Goal: Task Accomplishment & Management: Complete application form

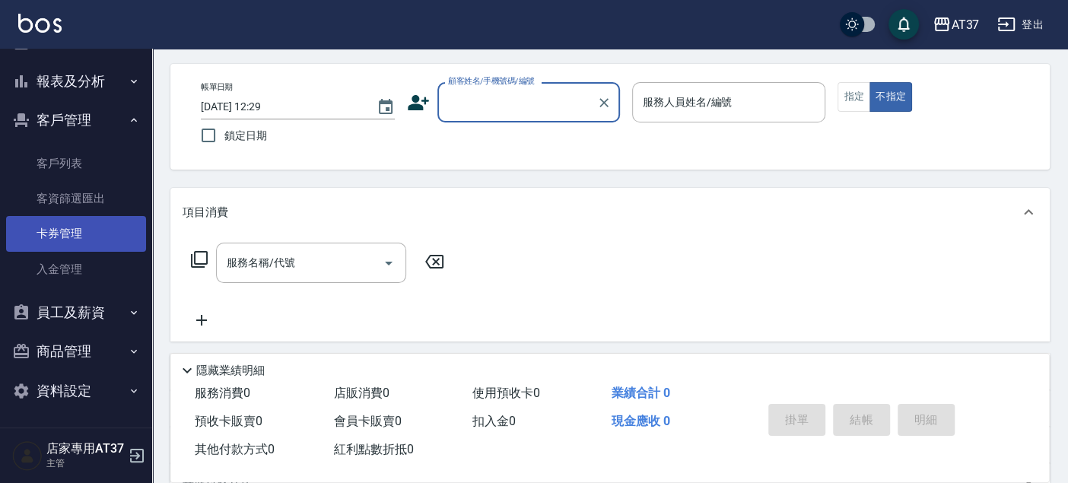
scroll to position [84, 0]
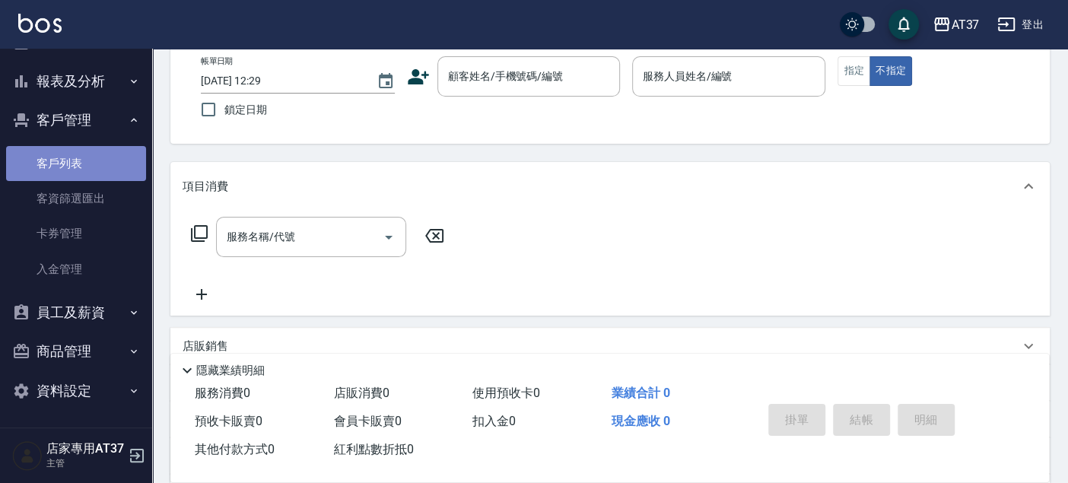
click at [93, 167] on link "客戶列表" at bounding box center [76, 163] width 140 height 35
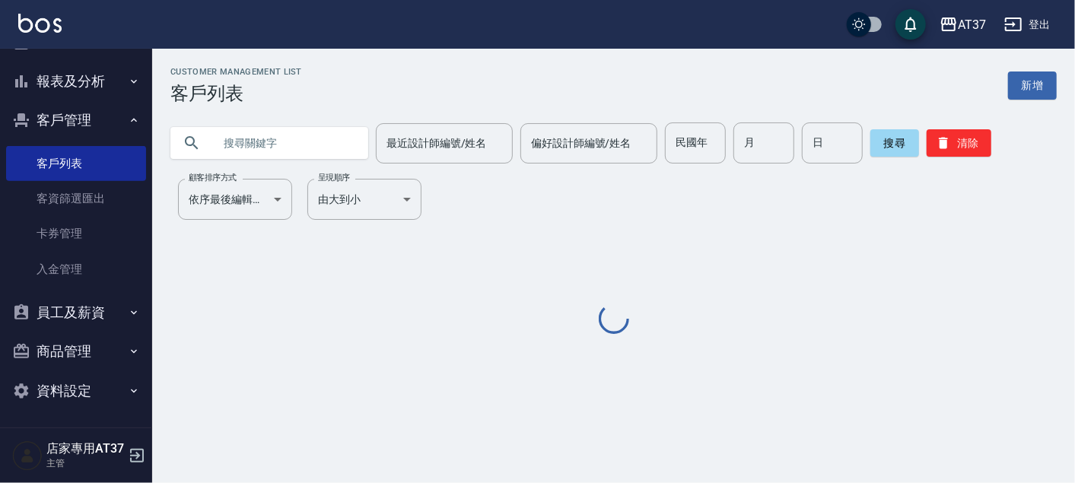
click at [234, 135] on input "text" at bounding box center [284, 142] width 143 height 41
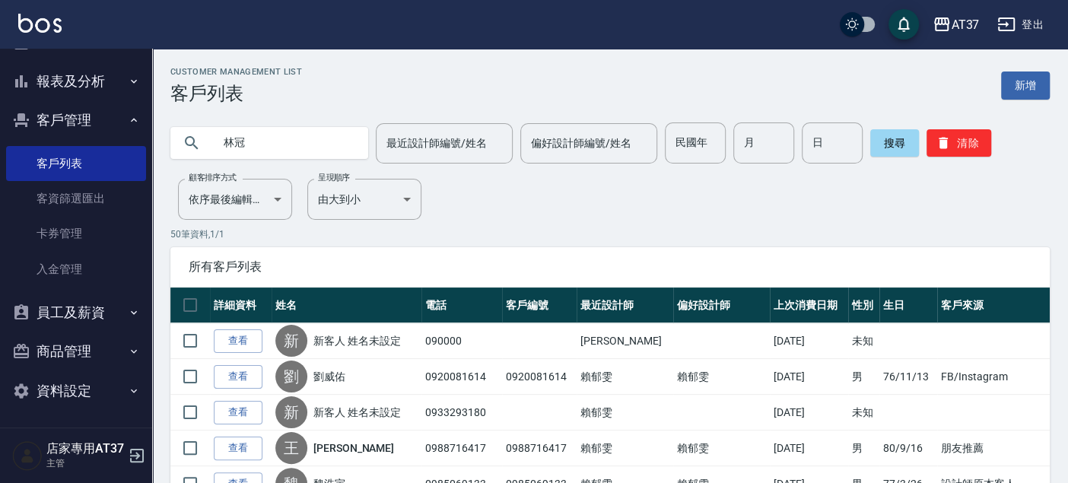
type input "林冠"
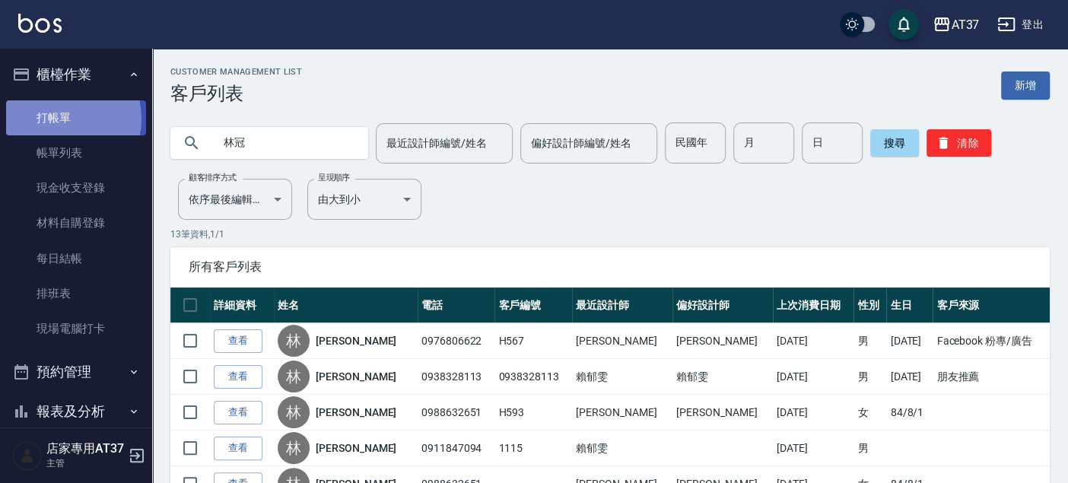
click at [54, 119] on link "打帳單" at bounding box center [76, 117] width 140 height 35
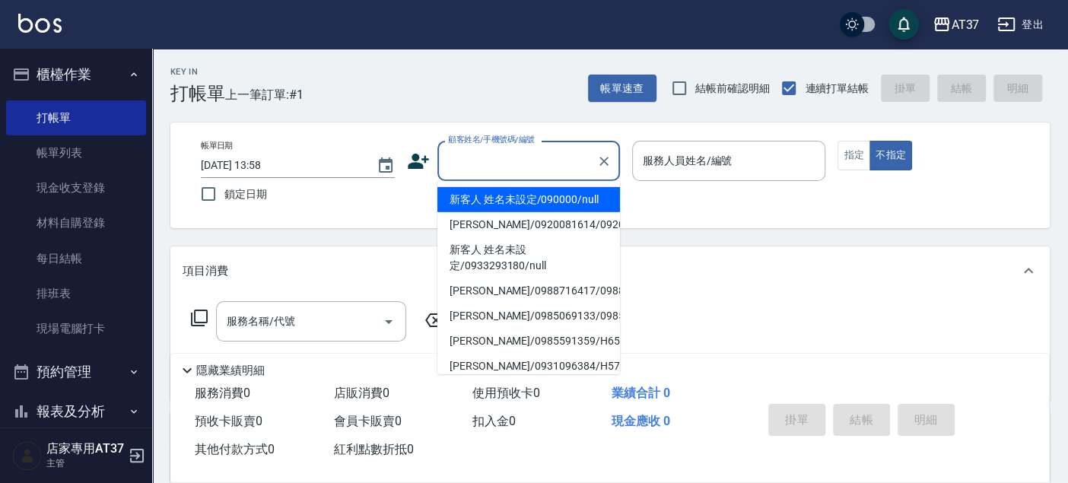
click at [500, 158] on input "顧客姓名/手機號碼/編號" at bounding box center [517, 161] width 146 height 27
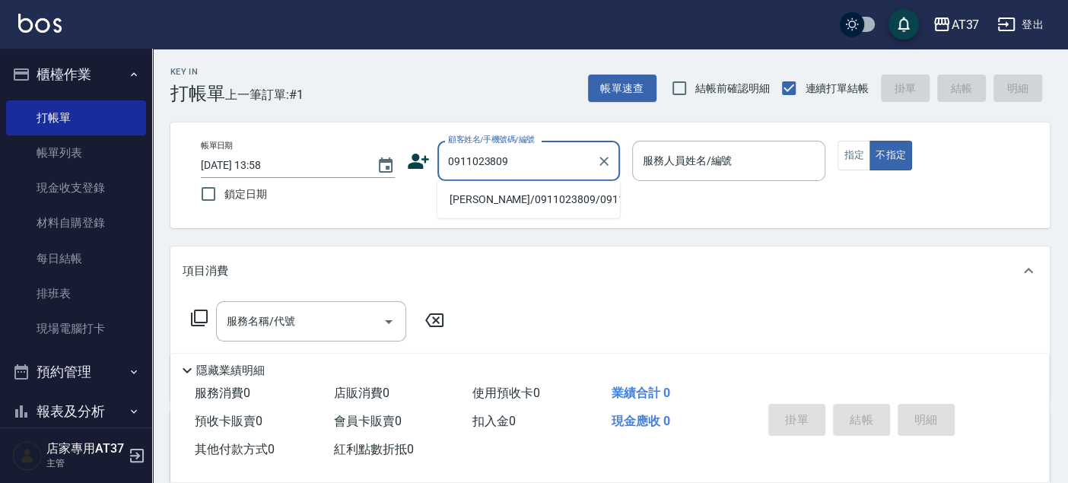
type input "陳群/0911023809/0911023809"
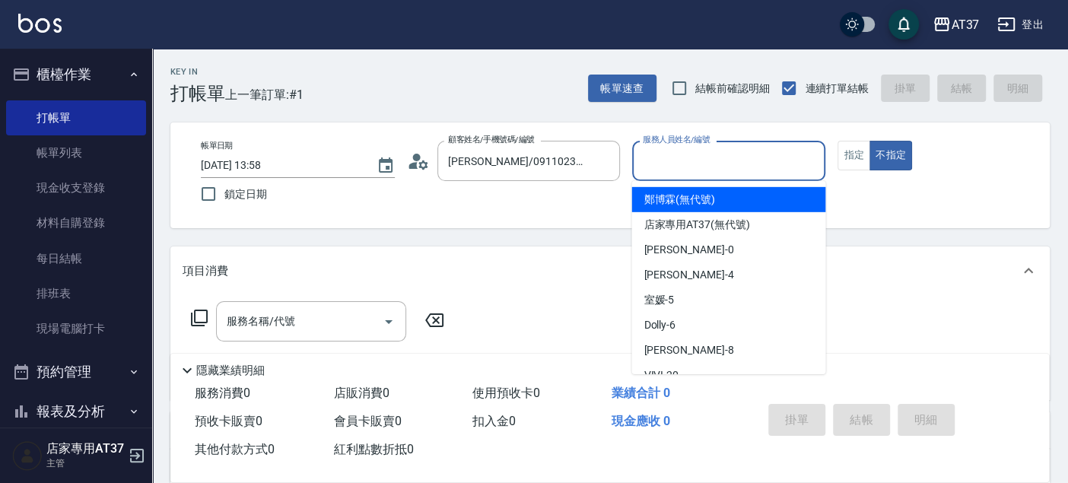
drag, startPoint x: 749, startPoint y: 148, endPoint x: 745, endPoint y: 161, distance: 13.5
click at [746, 150] on input "服務人員姓名/編號" at bounding box center [729, 161] width 180 height 27
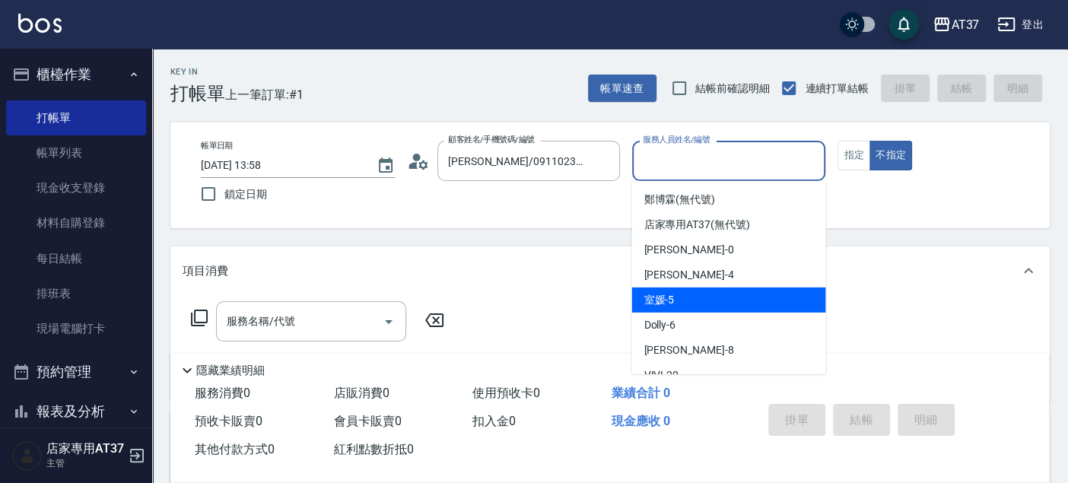
click at [763, 293] on div "室媛 -5" at bounding box center [728, 299] width 194 height 25
type input "室媛-5"
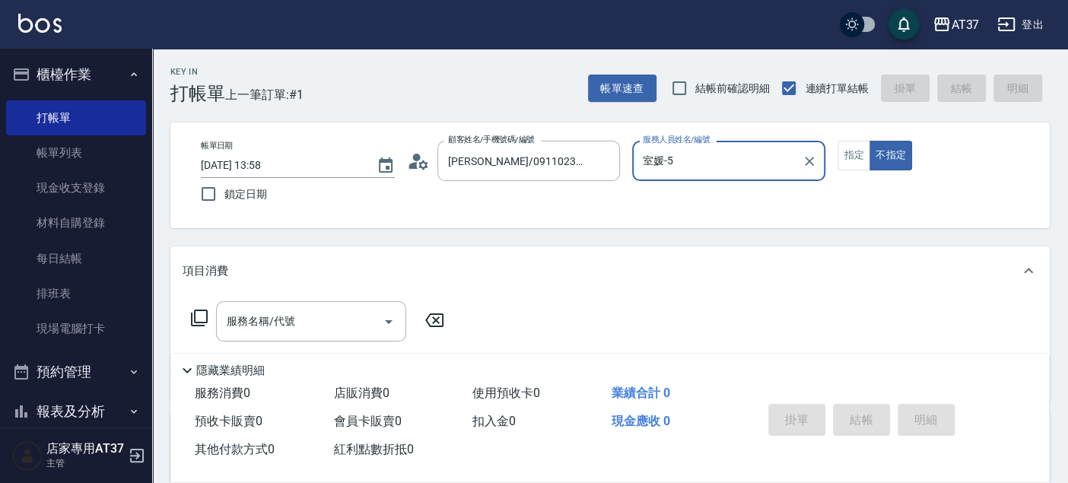
click at [202, 310] on icon at bounding box center [199, 318] width 17 height 17
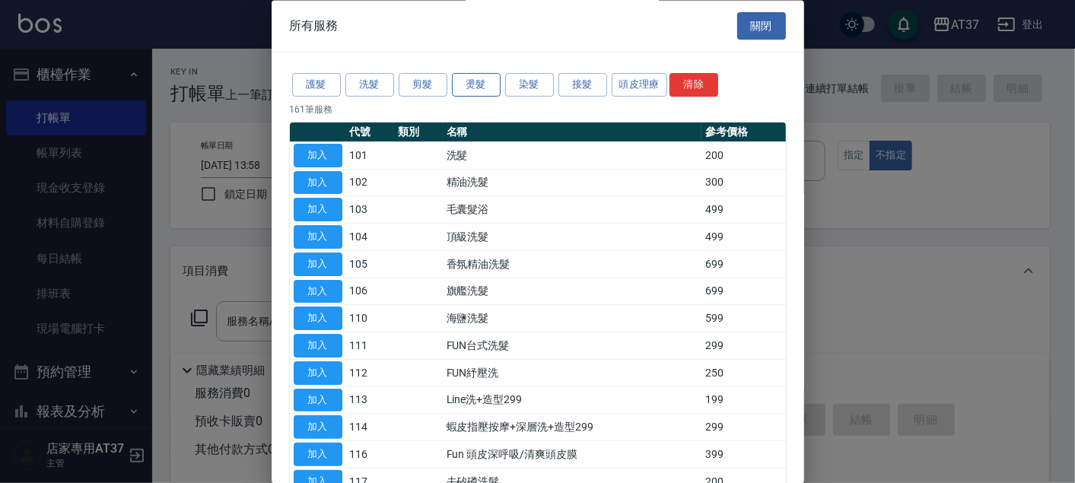
click at [457, 78] on button "燙髮" at bounding box center [476, 86] width 49 height 24
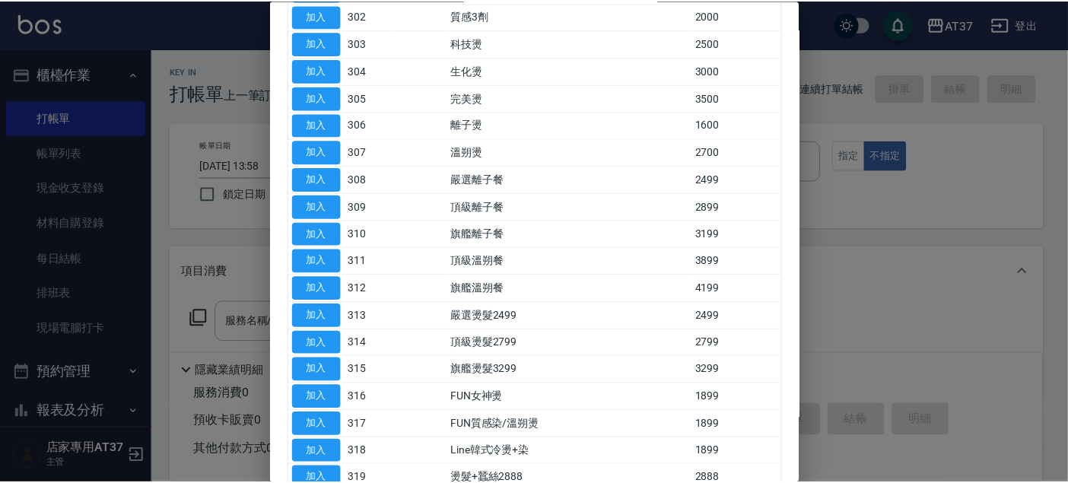
scroll to position [63, 0]
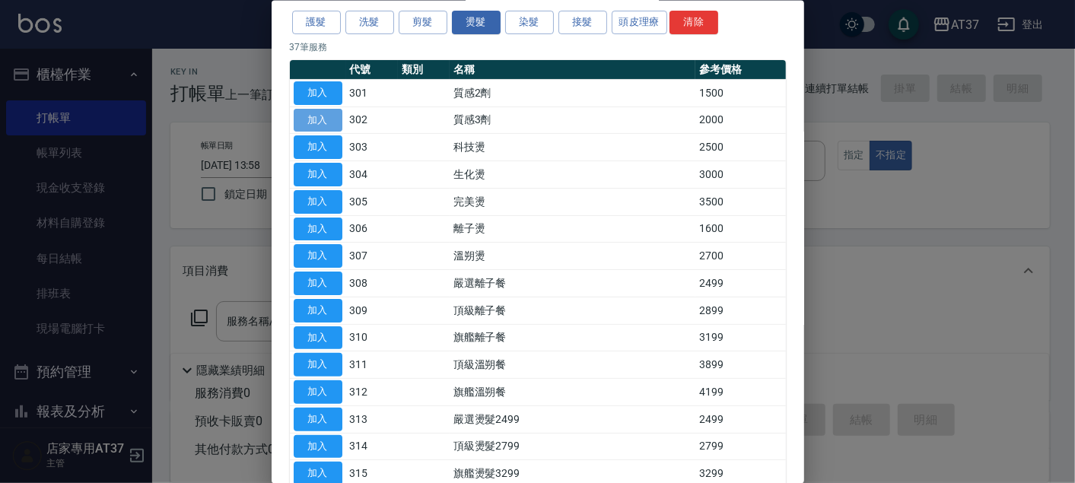
click at [334, 123] on button "加入" at bounding box center [318, 120] width 49 height 24
type input "質感3劑(302)"
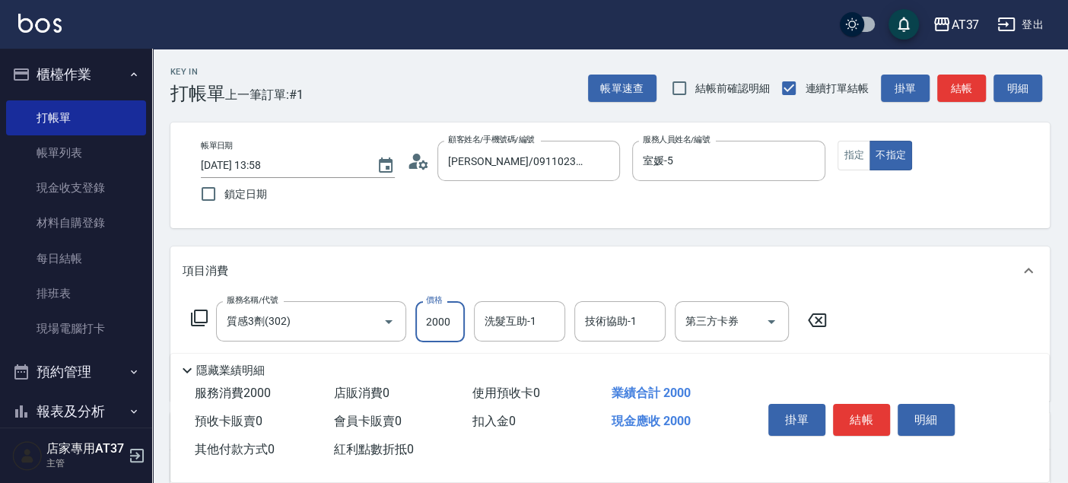
click at [427, 326] on input "2000" at bounding box center [439, 321] width 49 height 41
type input "2799"
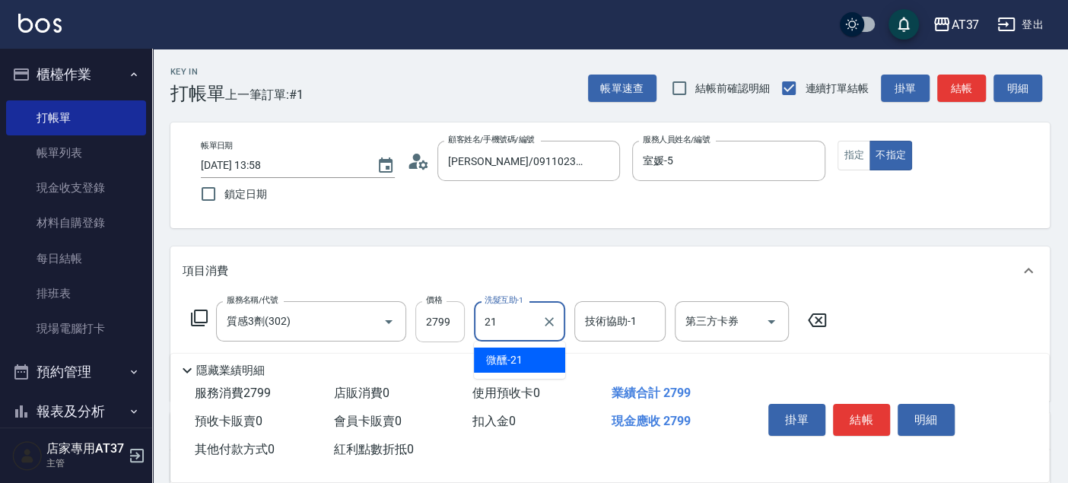
type input "微醺-21"
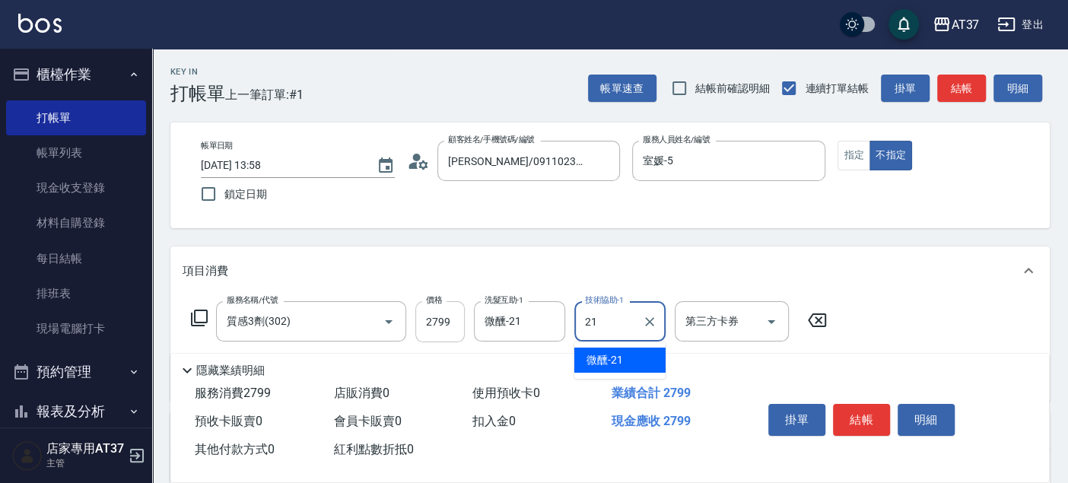
type input "微醺-21"
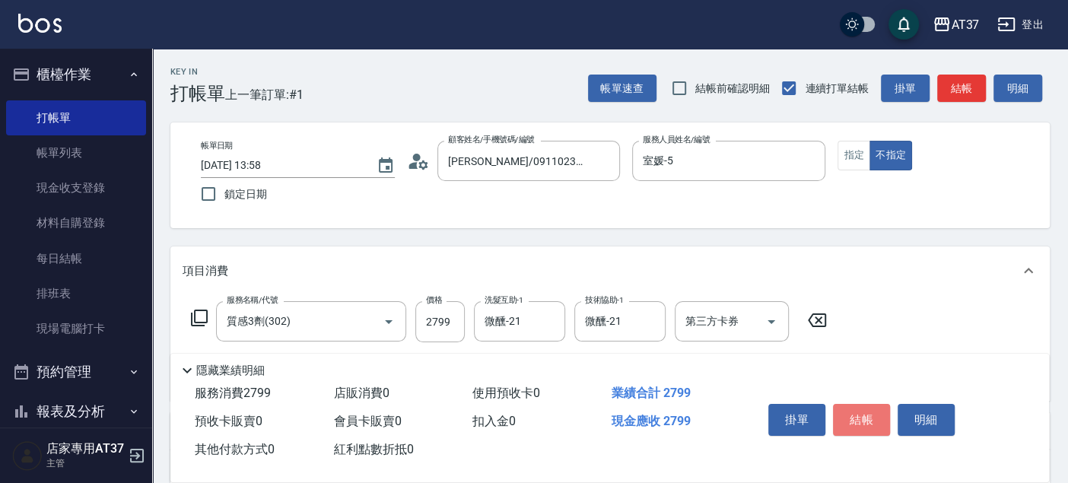
drag, startPoint x: 872, startPoint y: 417, endPoint x: 871, endPoint y: 405, distance: 12.3
click at [871, 417] on button "結帳" at bounding box center [861, 420] width 57 height 32
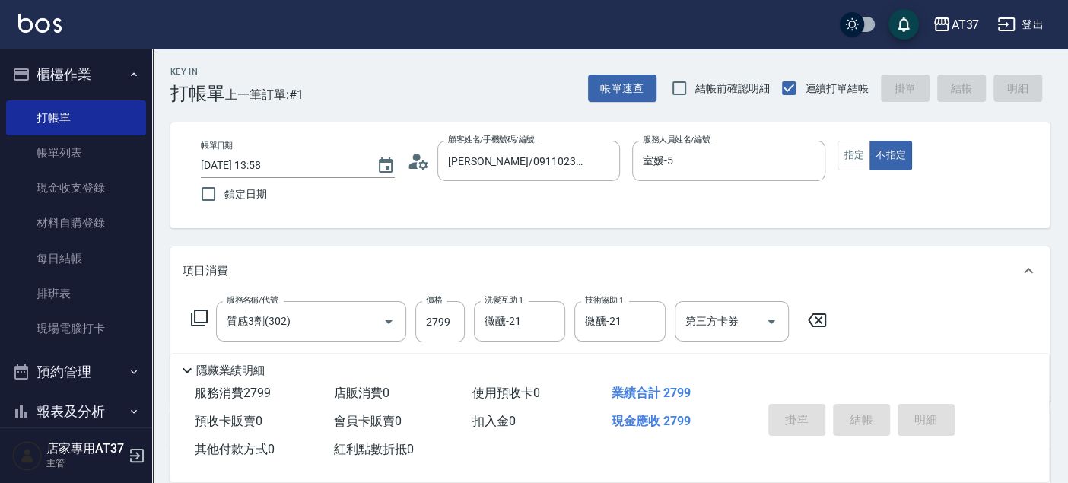
type input "2025/10/04 14:19"
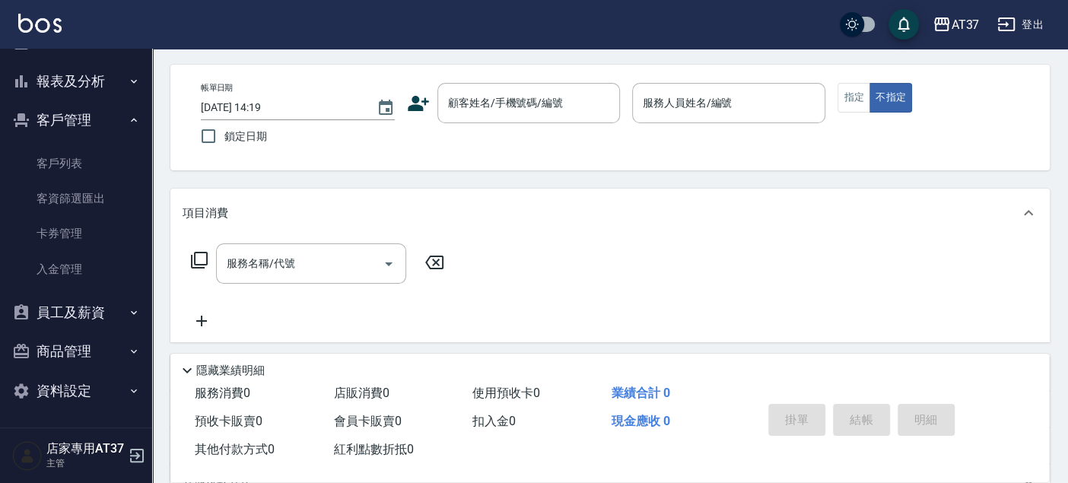
scroll to position [84, 0]
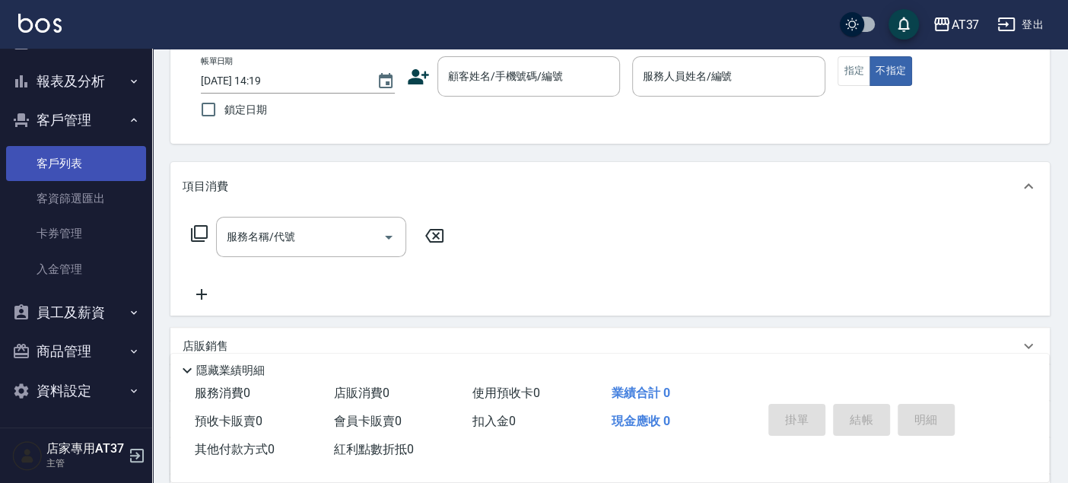
click at [77, 171] on link "客戶列表" at bounding box center [76, 163] width 140 height 35
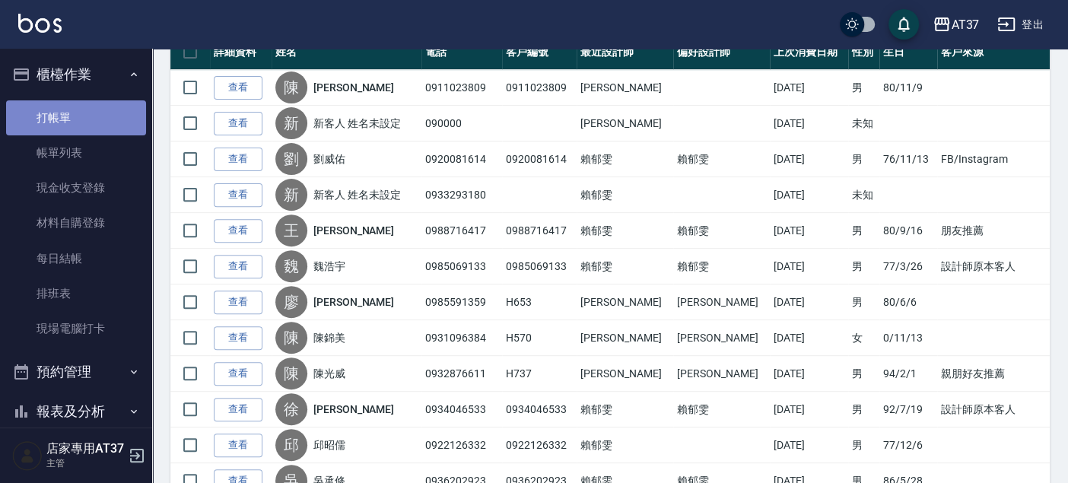
click at [76, 115] on link "打帳單" at bounding box center [76, 117] width 140 height 35
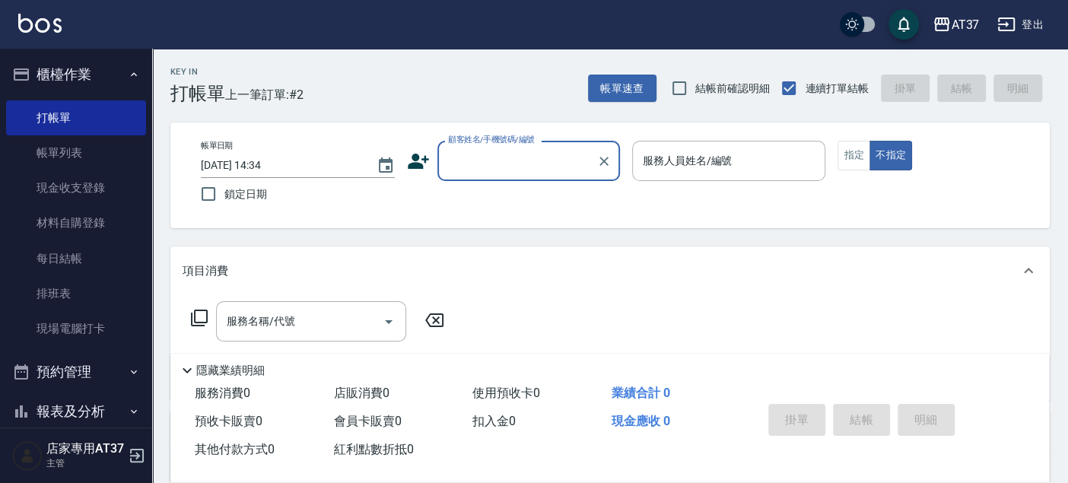
scroll to position [330, 0]
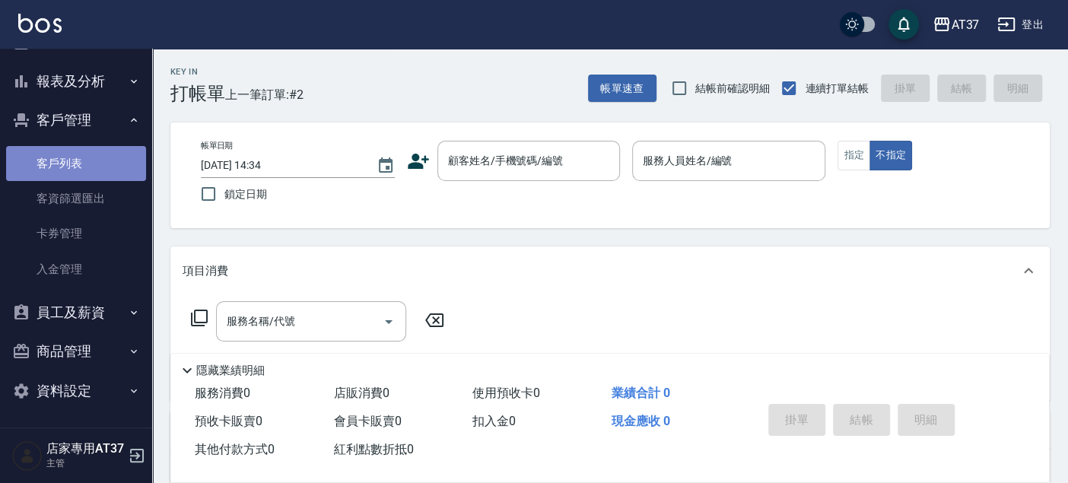
click at [100, 155] on link "客戶列表" at bounding box center [76, 163] width 140 height 35
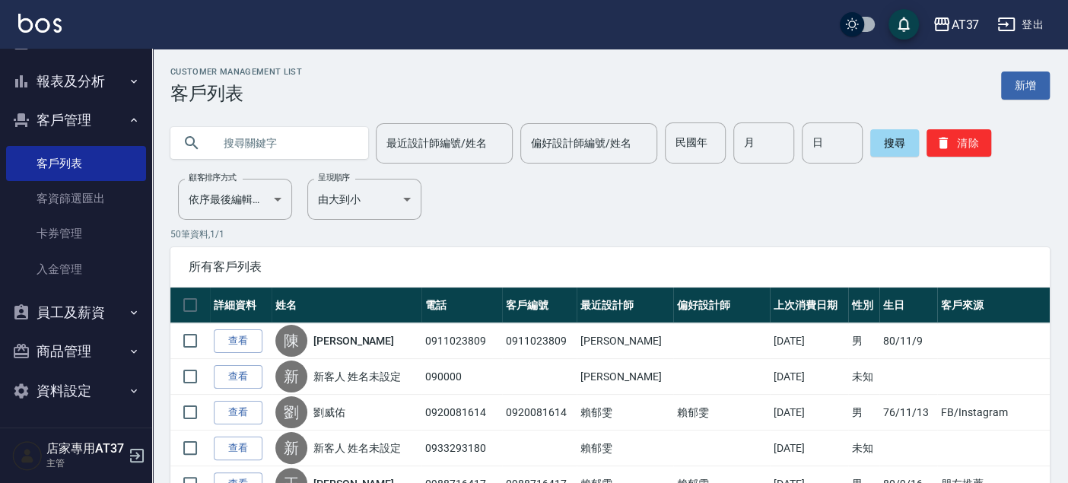
click at [1025, 69] on div "Customer Management List 客戶列表 新增" at bounding box center [609, 85] width 879 height 37
click at [1029, 78] on link "新增" at bounding box center [1025, 85] width 49 height 28
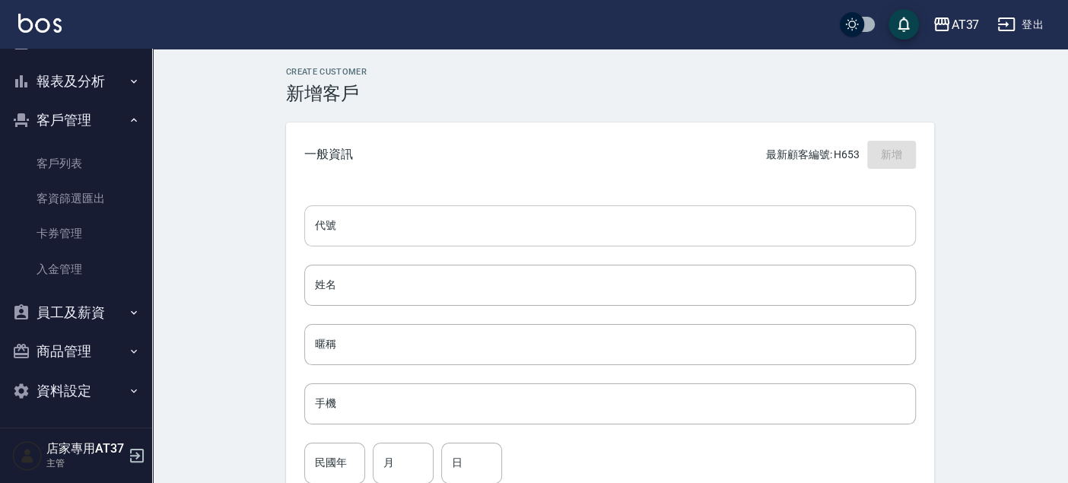
click at [408, 216] on input "代號" at bounding box center [609, 225] width 611 height 41
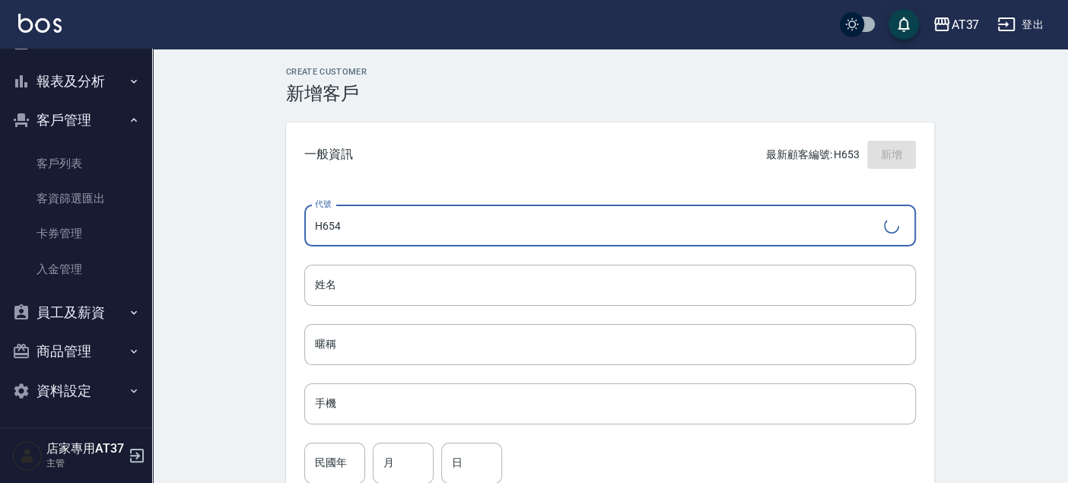
type input "H654"
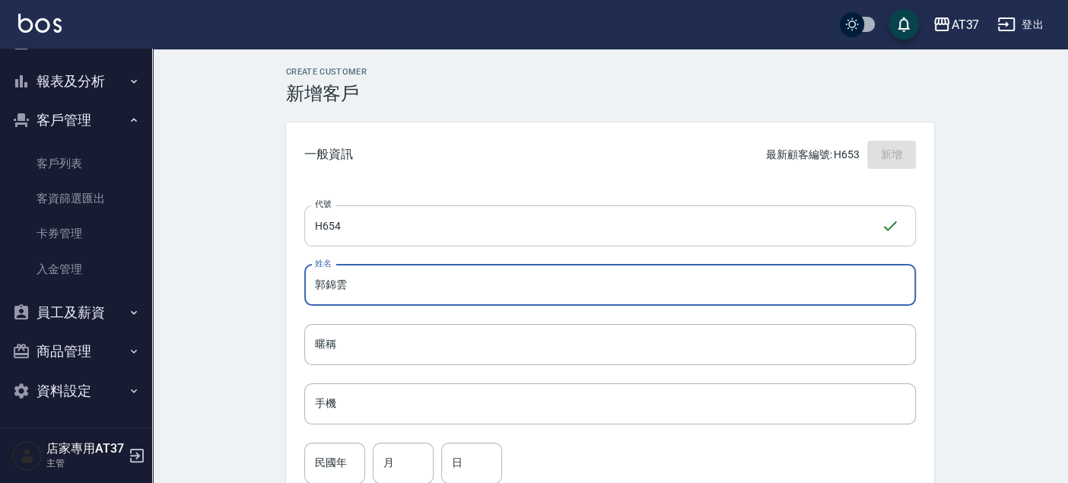
type input "郭錦雲"
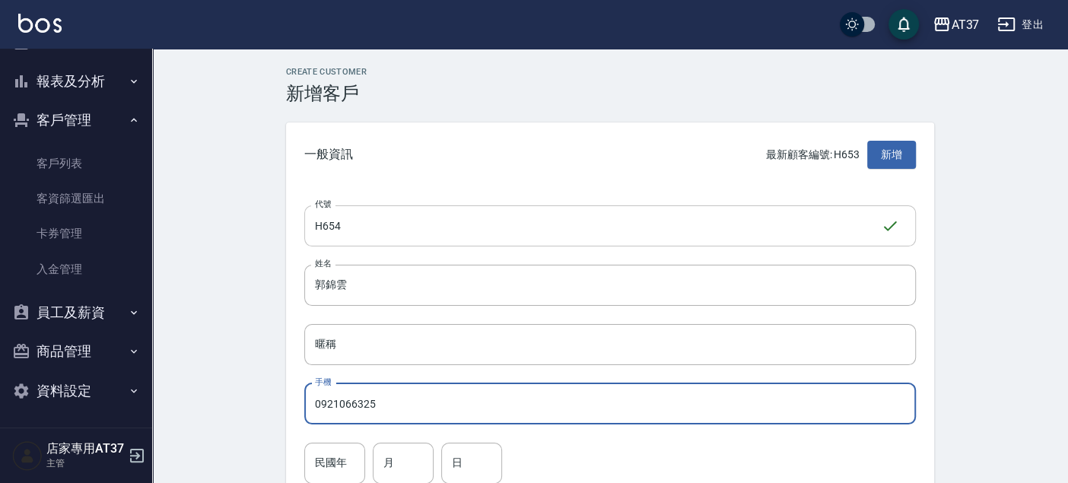
type input "0921066325"
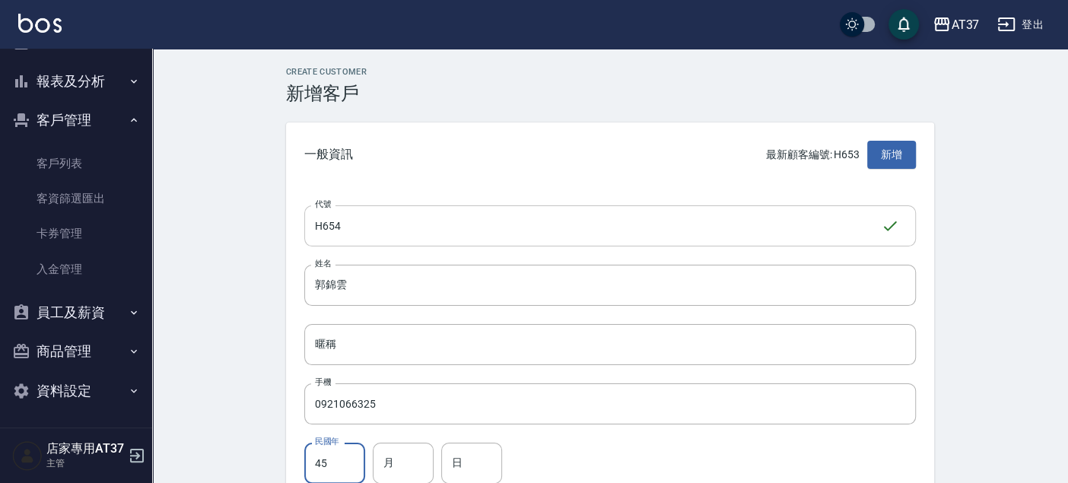
type input "45"
type input "10"
type input "28"
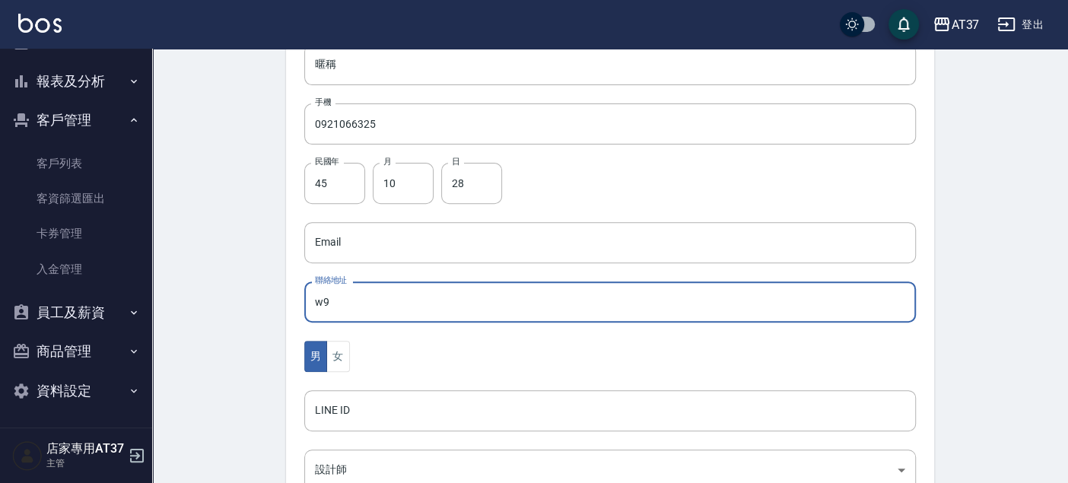
type input "w"
type input "台北市士林區福港街129巷"
type button "MALE"
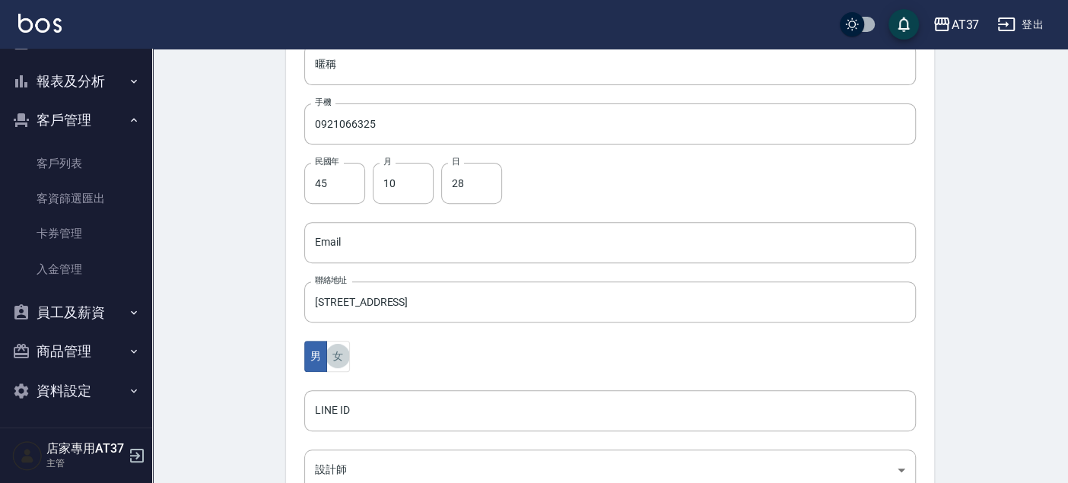
type button "FEMALE"
click at [326, 341] on button "女" at bounding box center [337, 356] width 23 height 31
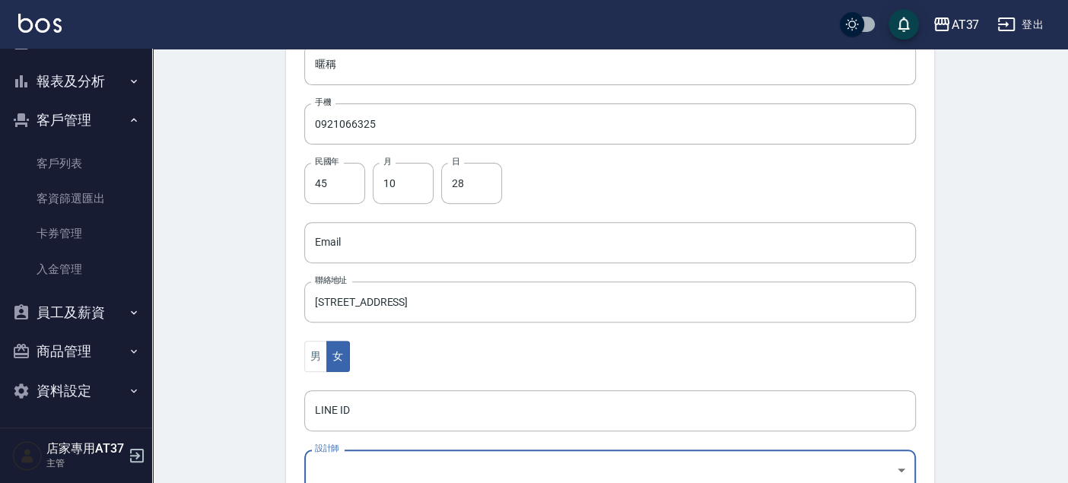
scroll to position [287, 0]
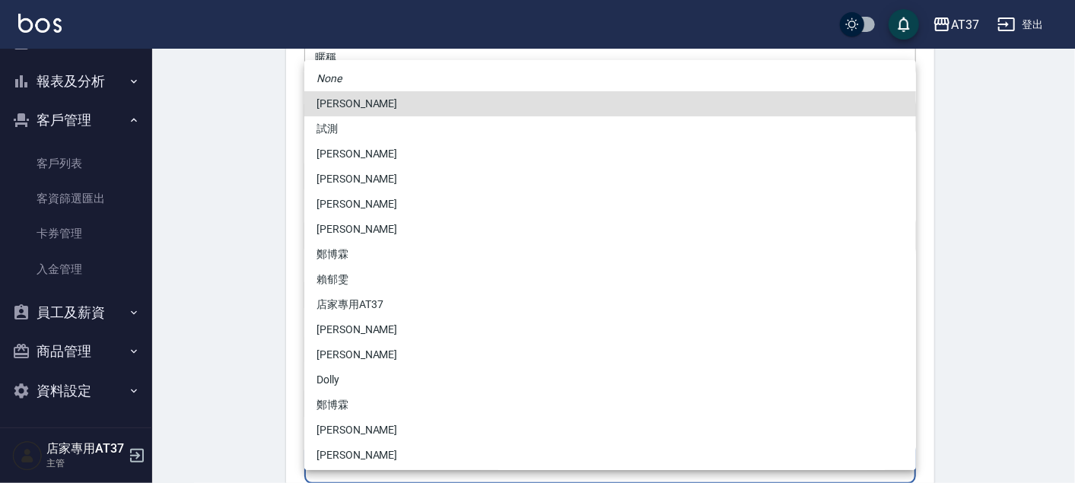
type input "d1f85335-6912-48b7-9a0c-af6889e63979"
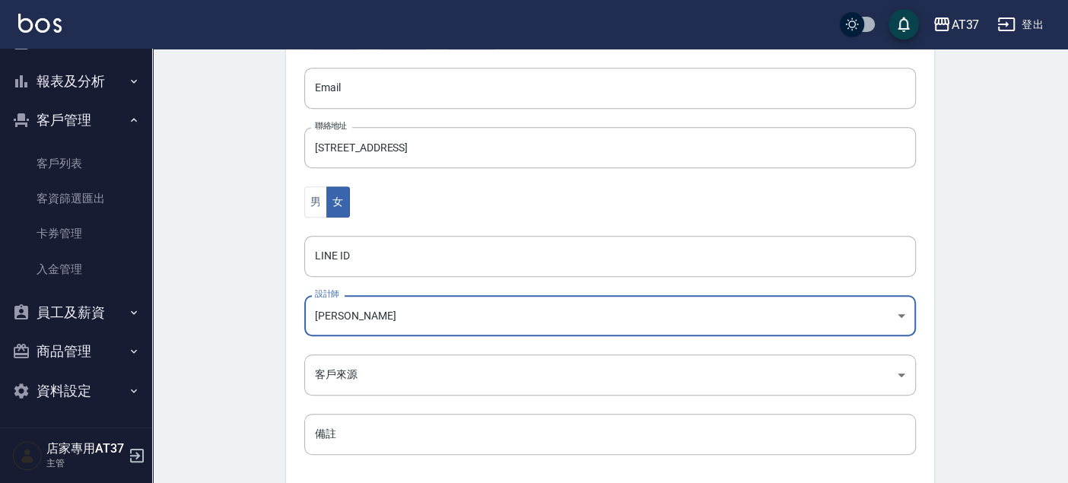
scroll to position [506, 0]
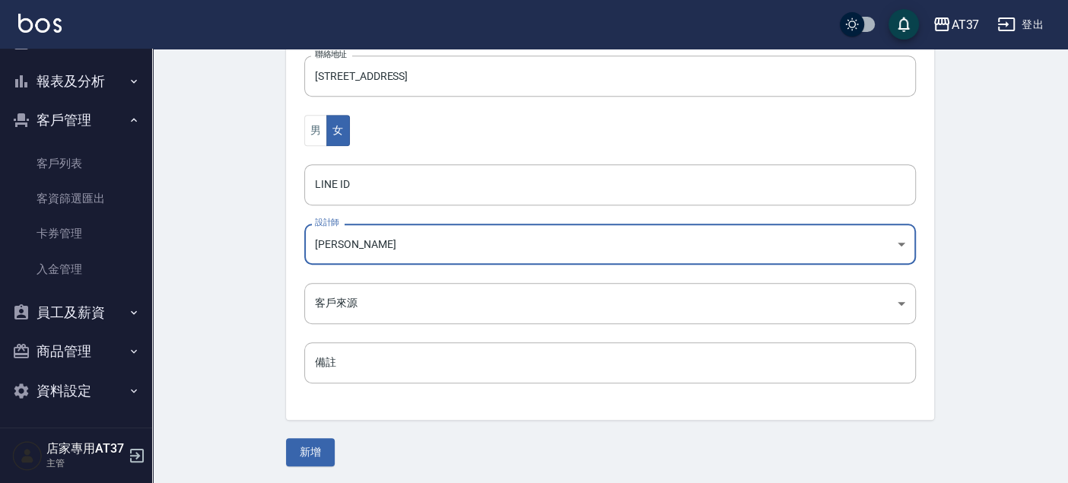
click at [323, 451] on button "新增" at bounding box center [310, 452] width 49 height 28
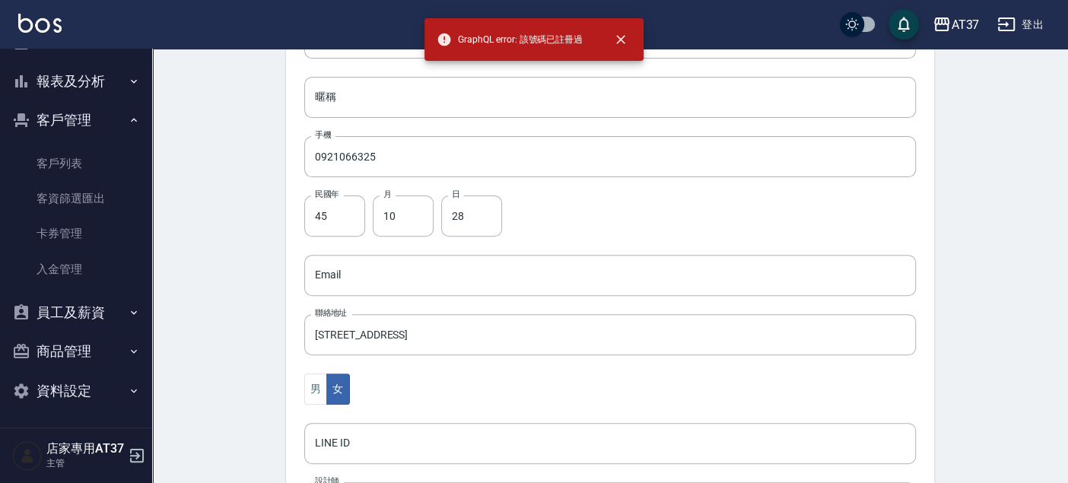
scroll to position [83, 0]
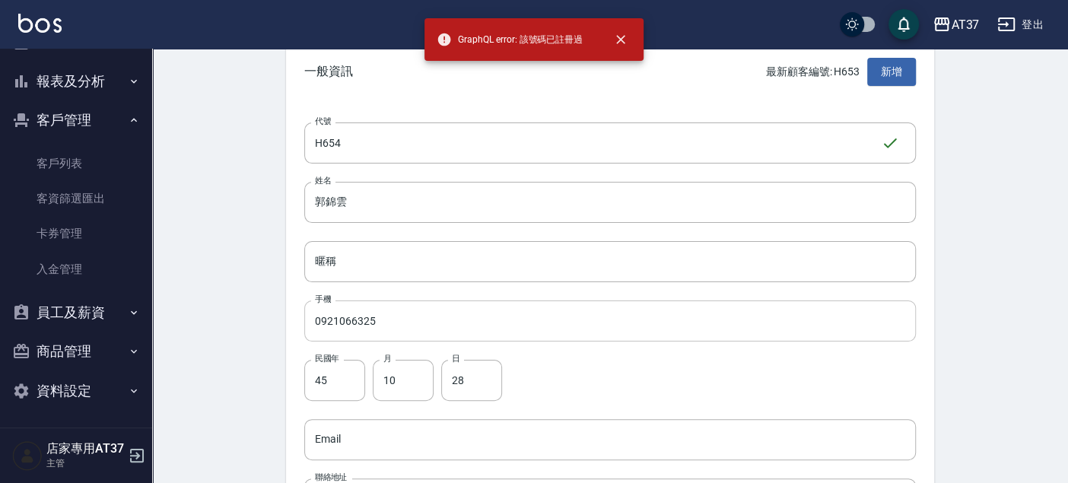
click at [417, 306] on input "0921066325" at bounding box center [609, 320] width 611 height 41
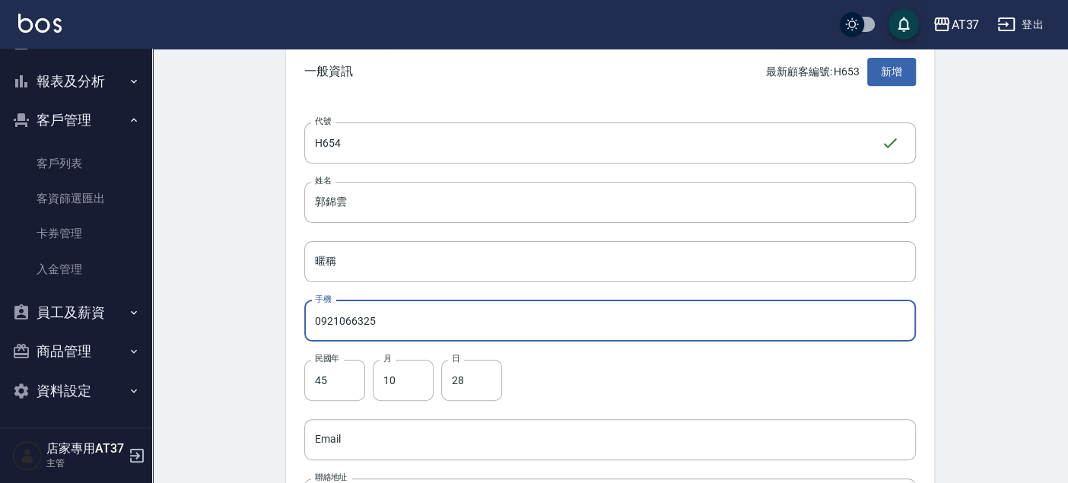
scroll to position [506, 0]
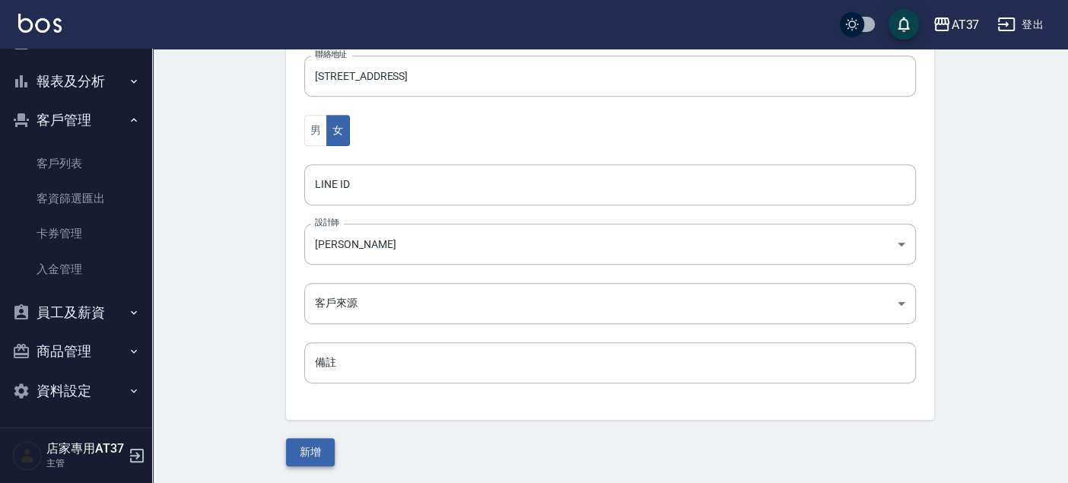
type input "0921066325"
click at [310, 452] on button "新增" at bounding box center [310, 452] width 49 height 28
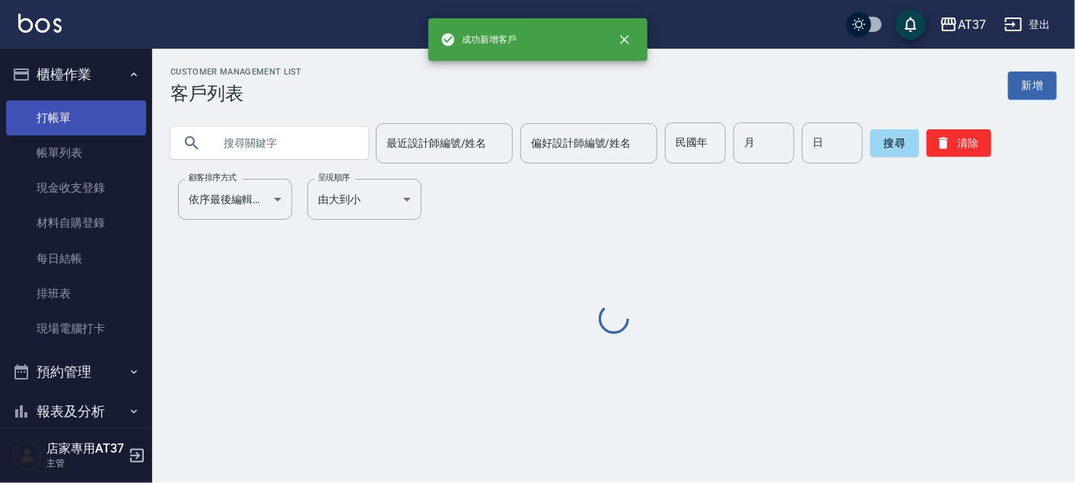
click at [66, 108] on link "打帳單" at bounding box center [76, 117] width 140 height 35
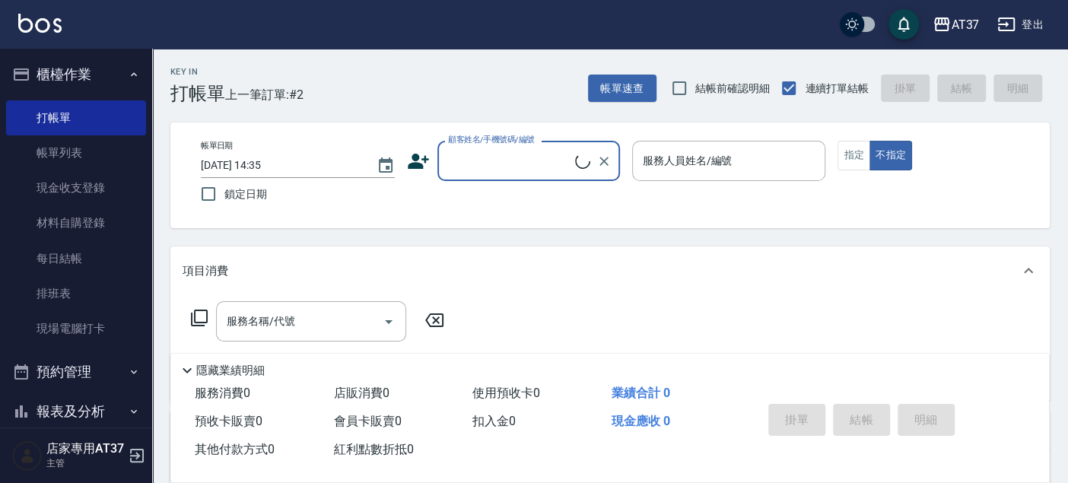
click at [468, 160] on input "顧客姓名/手機號碼/編號" at bounding box center [509, 161] width 131 height 27
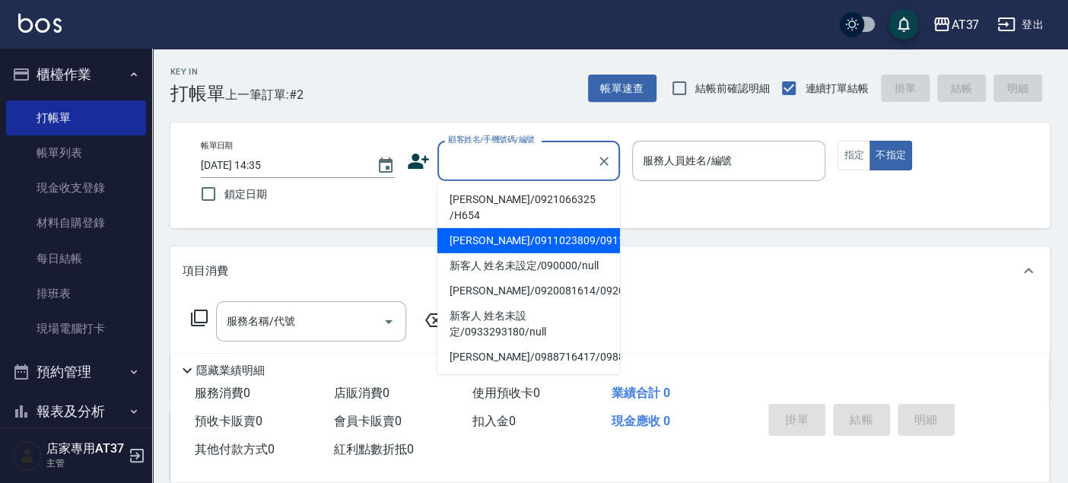
click at [480, 195] on li "郭錦雲/0921066325 /H654" at bounding box center [528, 207] width 183 height 41
type input "郭錦雲/0921066325 /H654"
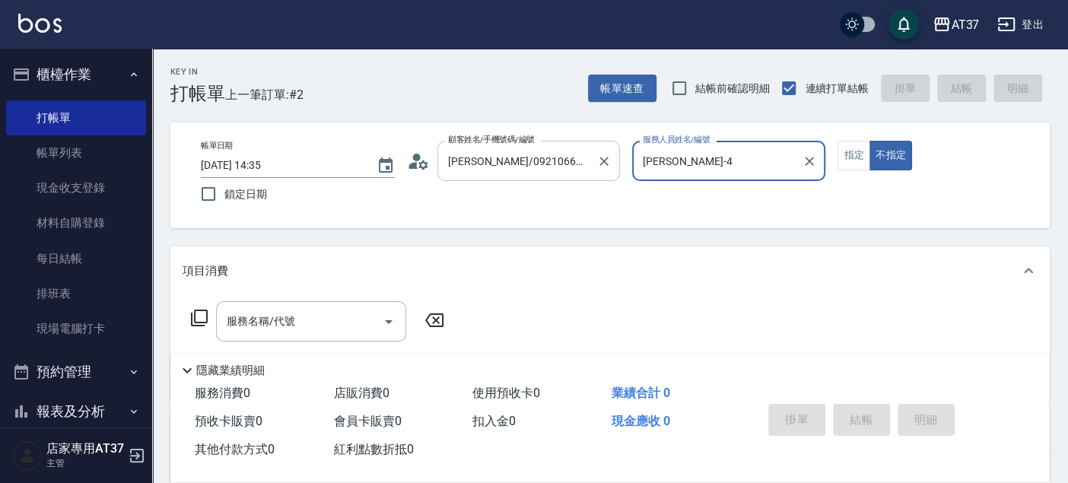
type input "Hannah-4"
click at [861, 157] on button "指定" at bounding box center [853, 156] width 33 height 30
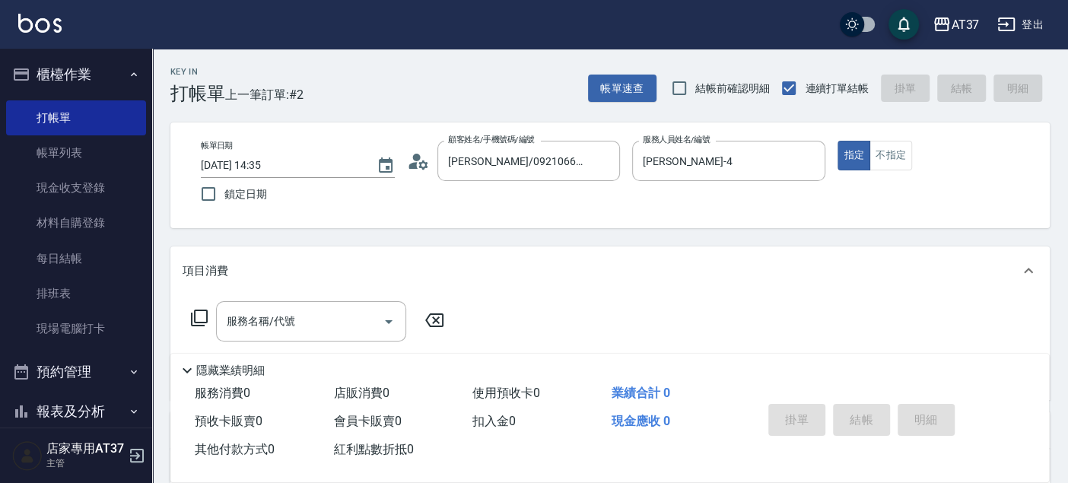
click at [197, 323] on icon at bounding box center [199, 318] width 18 height 18
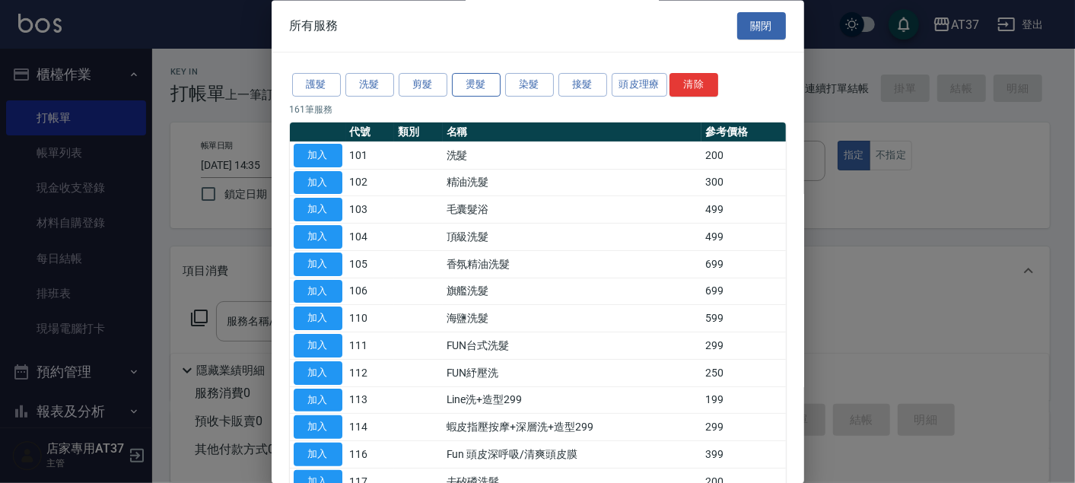
drag, startPoint x: 495, startPoint y: 70, endPoint x: 484, endPoint y: 84, distance: 18.4
click at [484, 84] on div "護髮 洗髮 剪髮 燙髮 染髮 接髮 頭皮理療 清除" at bounding box center [538, 85] width 496 height 28
click at [482, 84] on button "燙髮" at bounding box center [476, 86] width 49 height 24
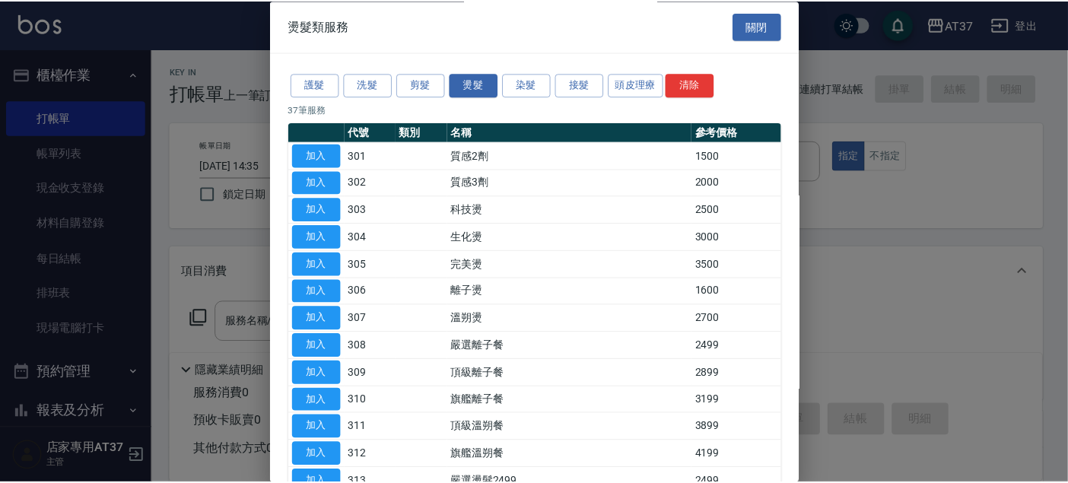
scroll to position [169, 0]
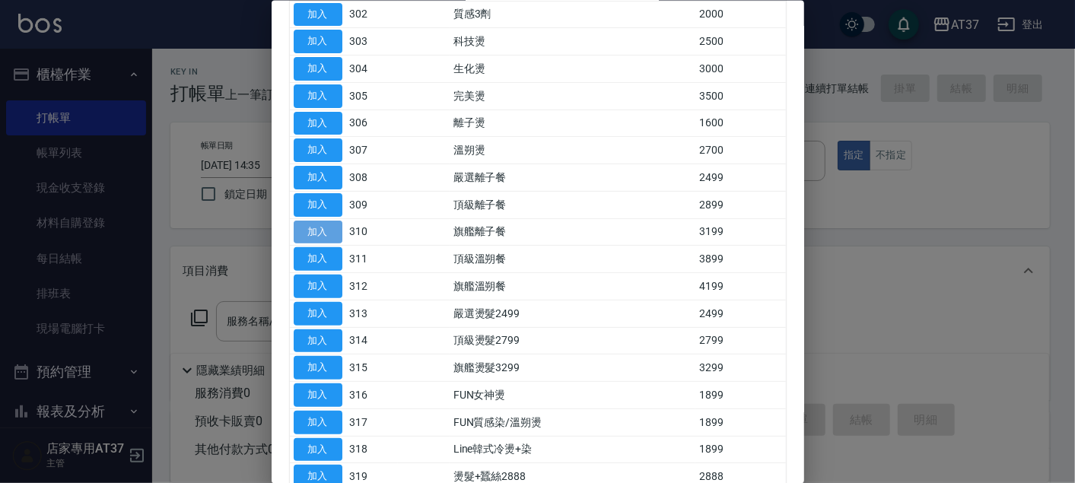
click at [322, 230] on button "加入" at bounding box center [318, 232] width 49 height 24
type input "旗艦離子餐(310)"
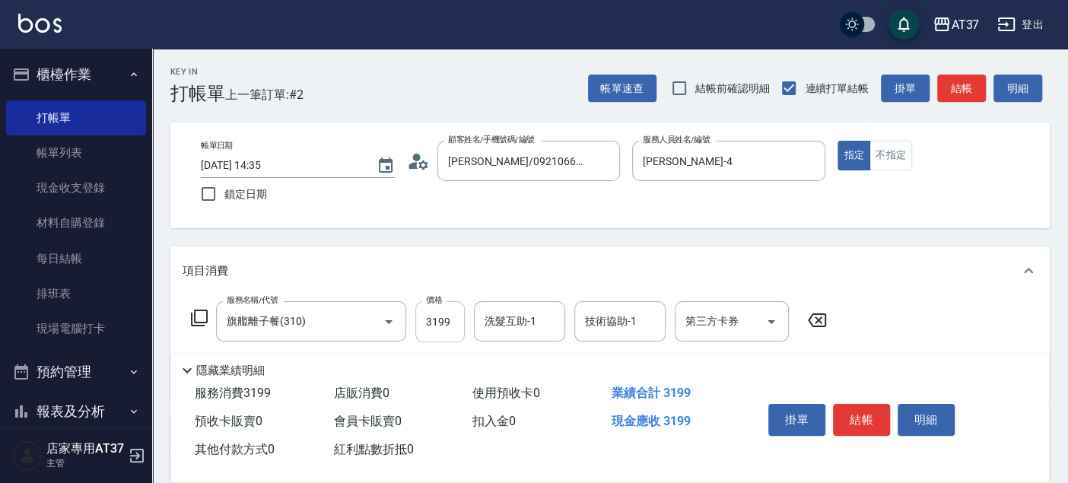
click at [440, 315] on input "3199" at bounding box center [439, 321] width 49 height 41
type input "3800"
click at [879, 411] on button "結帳" at bounding box center [861, 420] width 57 height 32
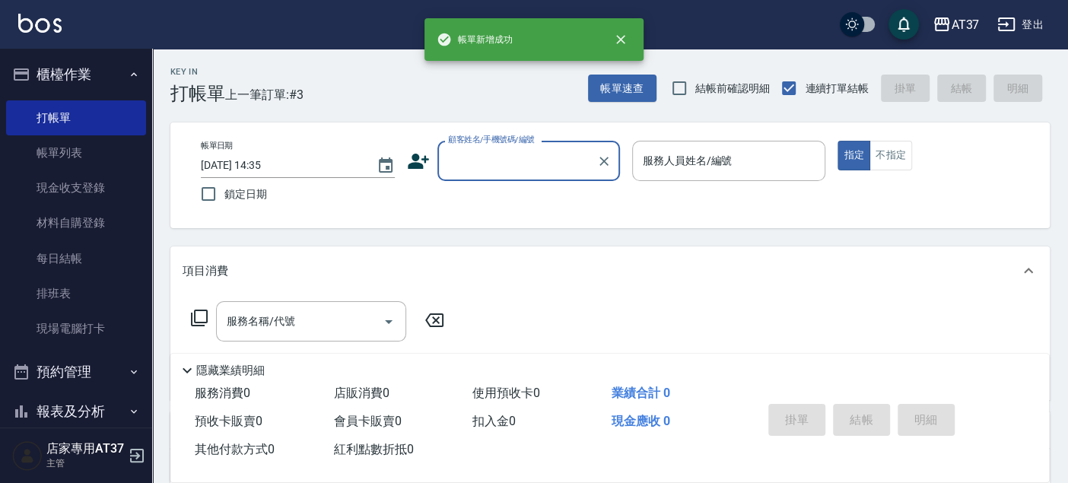
scroll to position [330, 0]
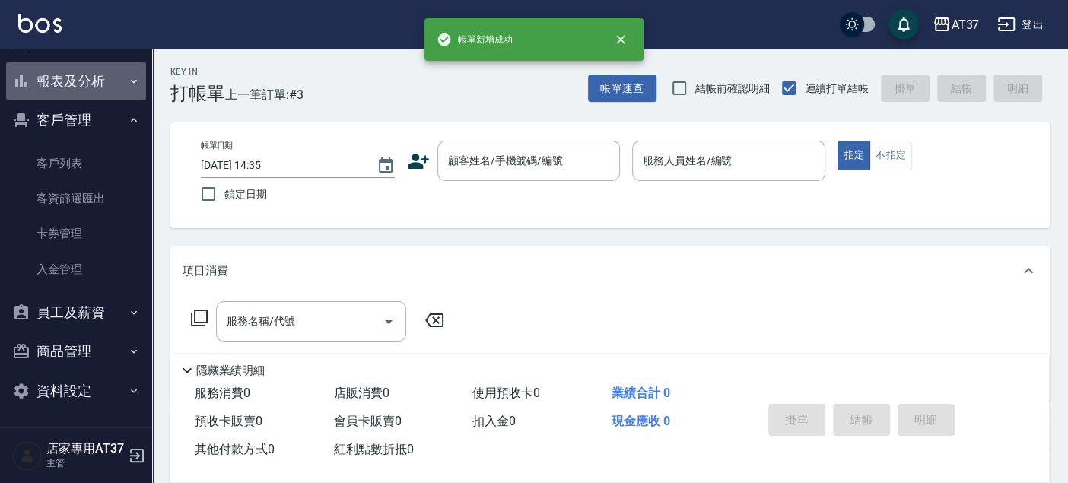
click at [84, 90] on button "報表及分析" at bounding box center [76, 82] width 140 height 40
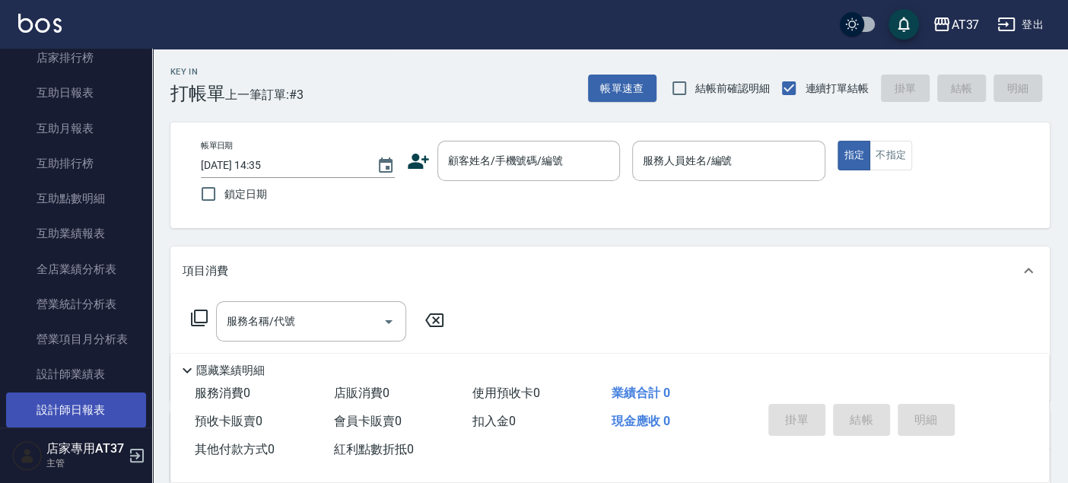
scroll to position [583, 0]
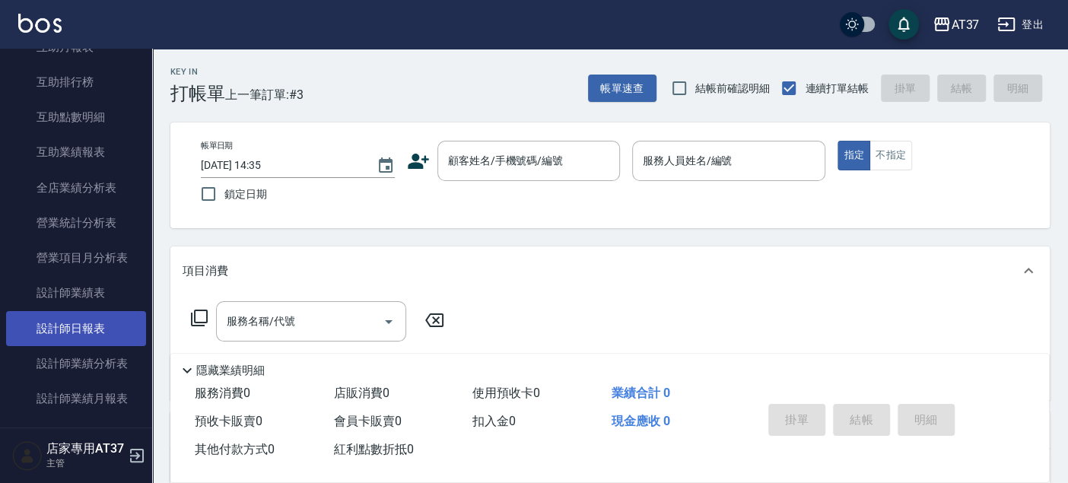
click at [90, 316] on link "設計師日報表" at bounding box center [76, 328] width 140 height 35
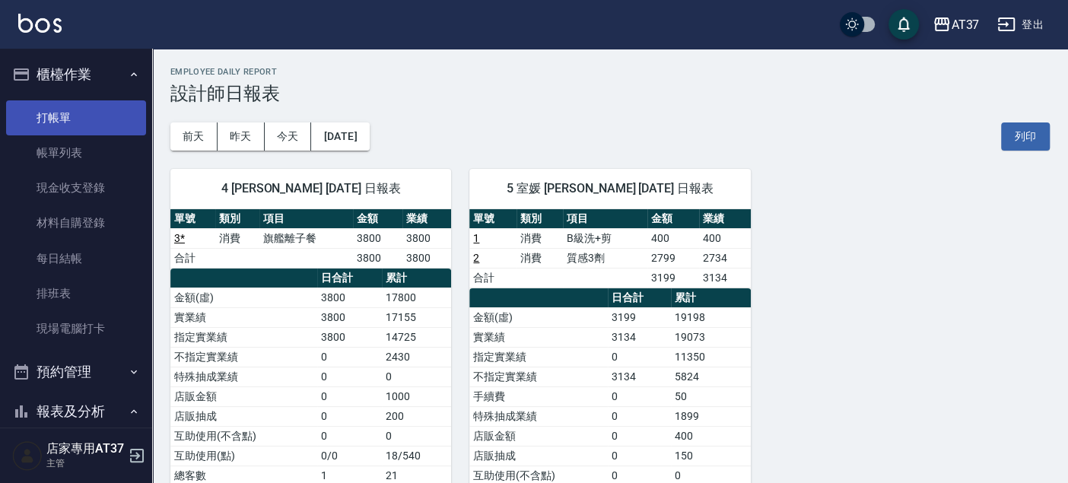
click at [65, 112] on link "打帳單" at bounding box center [76, 117] width 140 height 35
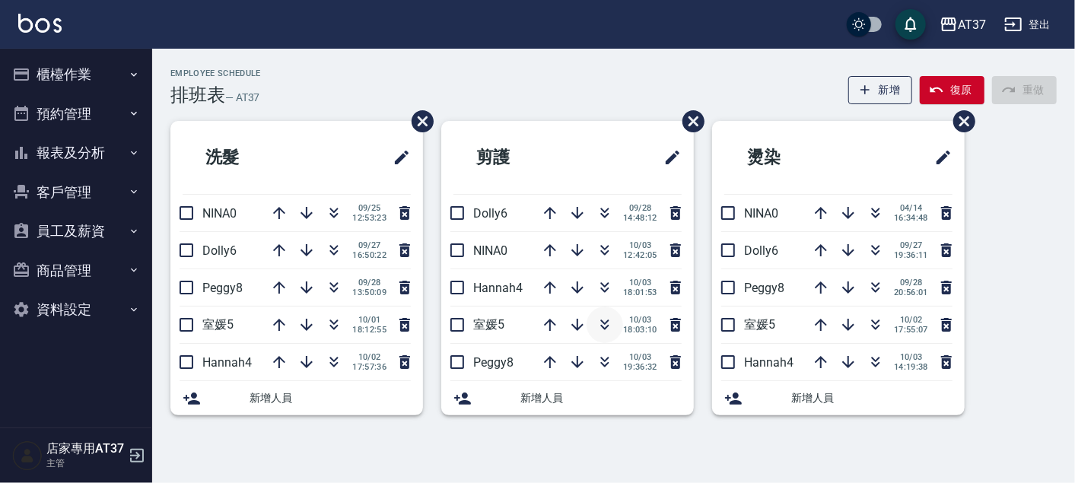
click at [609, 326] on icon "button" at bounding box center [604, 325] width 18 height 18
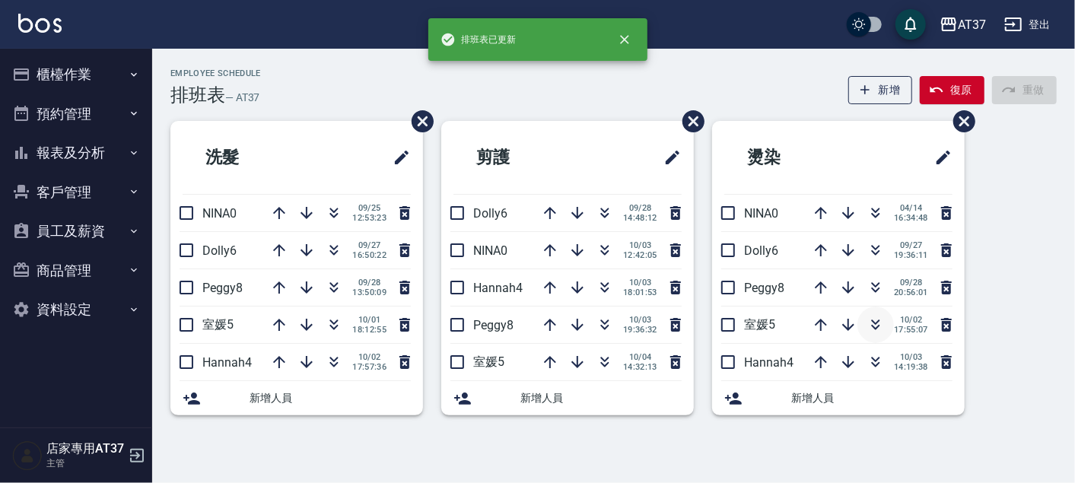
click at [880, 324] on icon "button" at bounding box center [875, 325] width 18 height 18
